Goal: Information Seeking & Learning: Learn about a topic

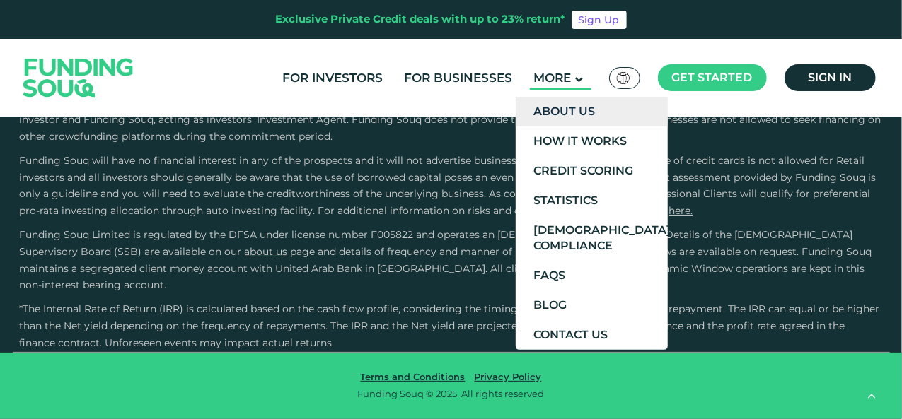
click at [578, 117] on link "About Us" at bounding box center [591, 112] width 152 height 30
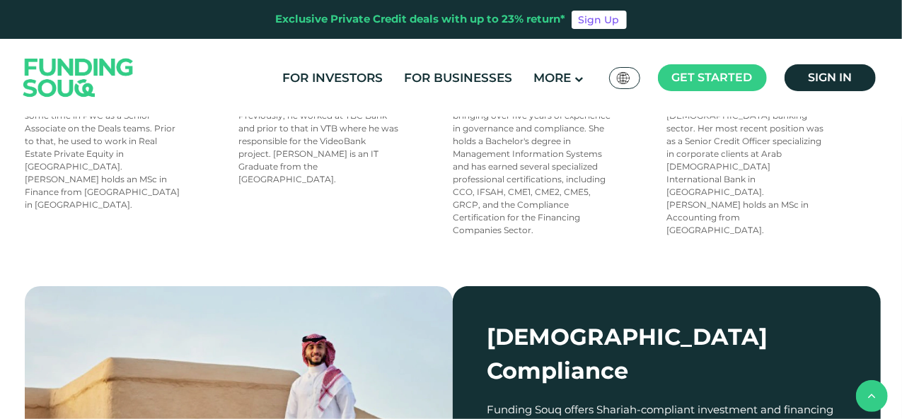
scroll to position [1697, 0]
